Goal: Task Accomplishment & Management: Use online tool/utility

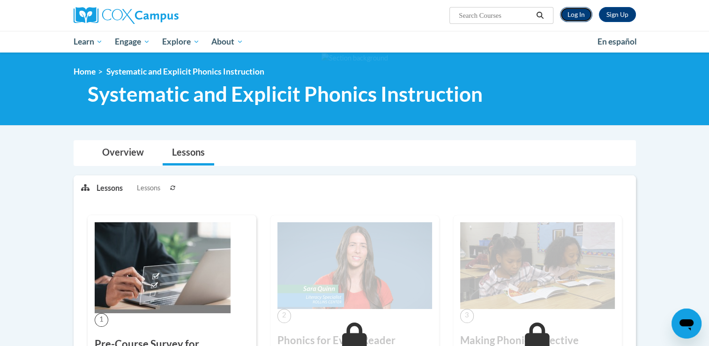
click at [574, 13] on link "Log In" at bounding box center [576, 14] width 32 height 15
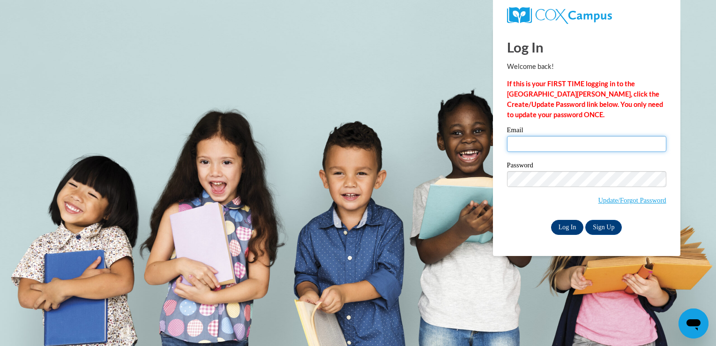
type input "acupp7@ivytech.edu"
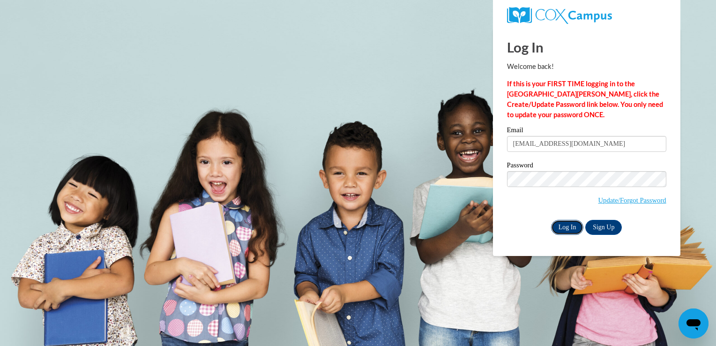
click at [574, 229] on input "Log In" at bounding box center [567, 227] width 33 height 15
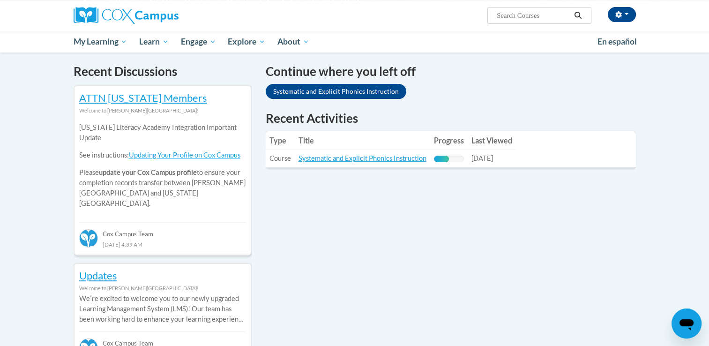
scroll to position [281, 0]
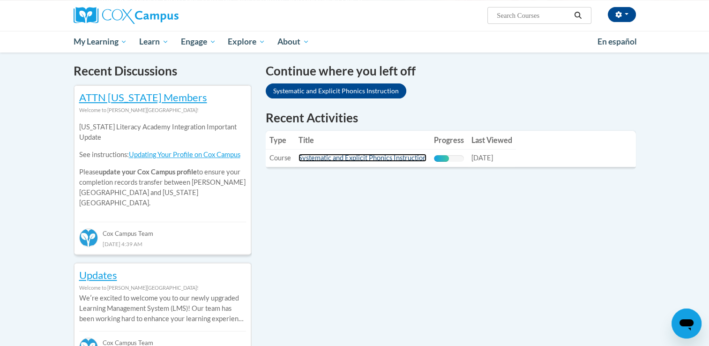
click at [373, 158] on link "Systematic and Explicit Phonics Instruction" at bounding box center [362, 158] width 128 height 8
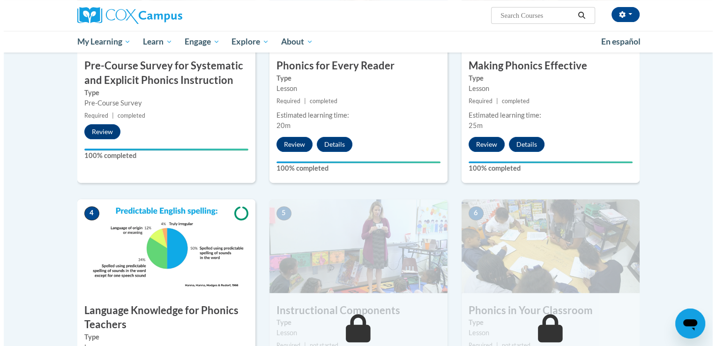
scroll to position [375, 0]
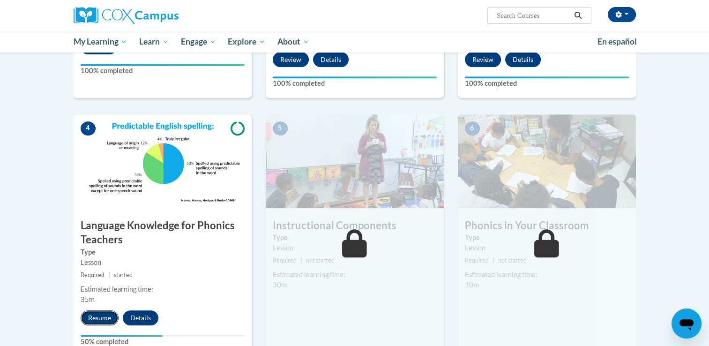
click at [90, 314] on button "Resume" at bounding box center [100, 317] width 38 height 15
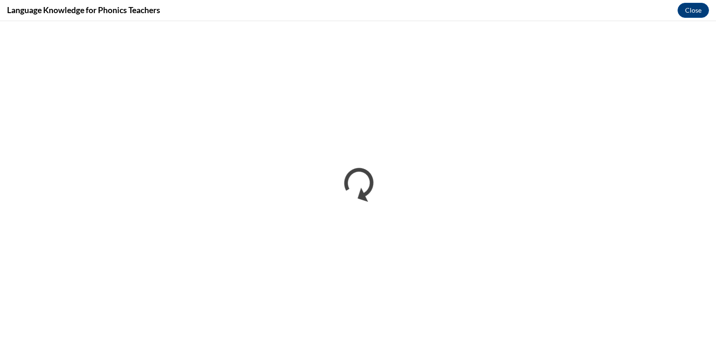
scroll to position [0, 0]
